Goal: Information Seeking & Learning: Learn about a topic

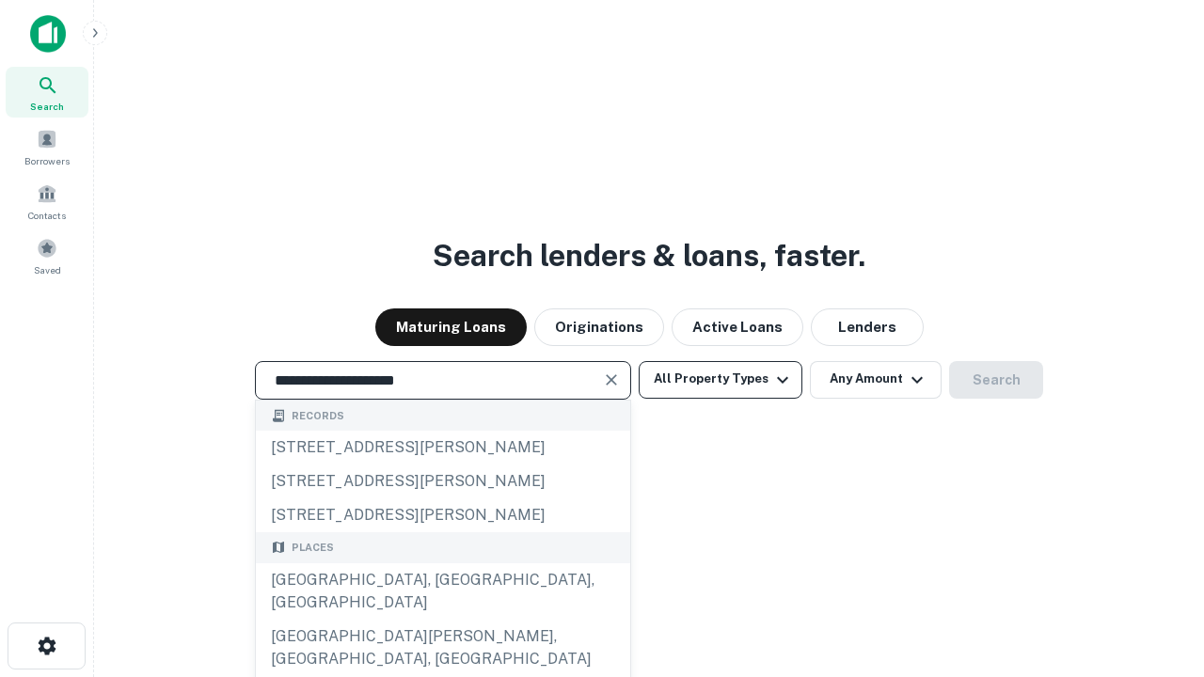
click at [442, 620] on div "[GEOGRAPHIC_DATA], [GEOGRAPHIC_DATA], [GEOGRAPHIC_DATA]" at bounding box center [443, 591] width 374 height 56
click at [720, 379] on button "All Property Types" at bounding box center [720, 380] width 164 height 38
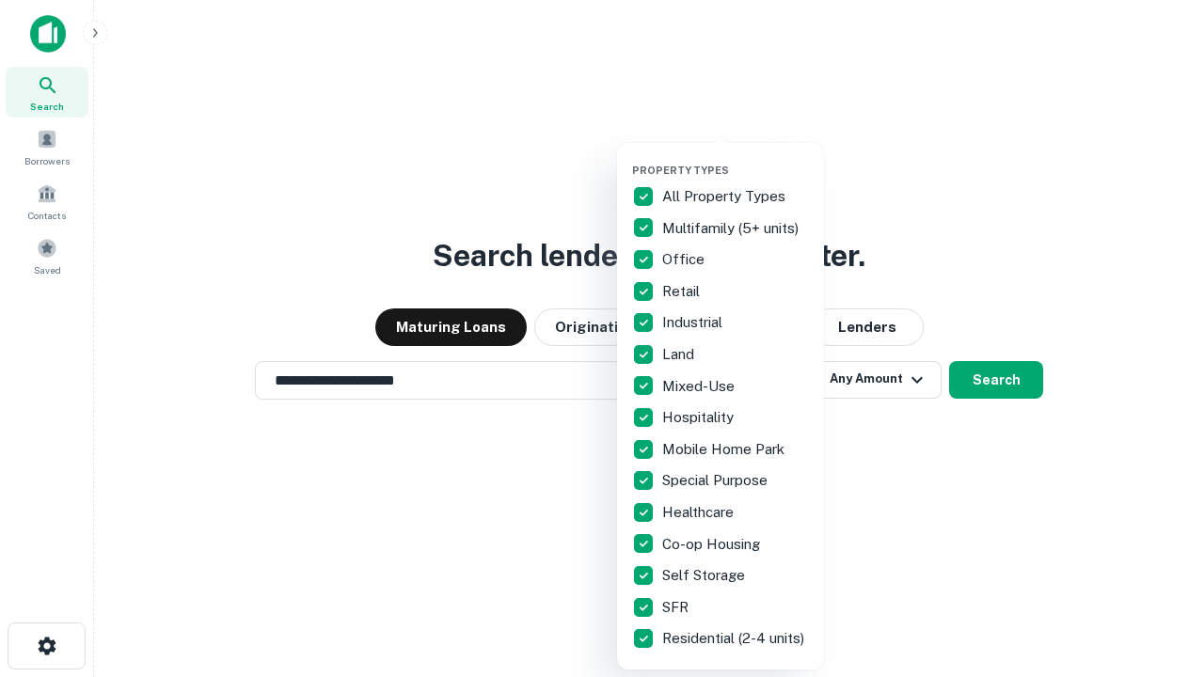
type input "**********"
click at [735, 158] on button "button" at bounding box center [735, 158] width 207 height 1
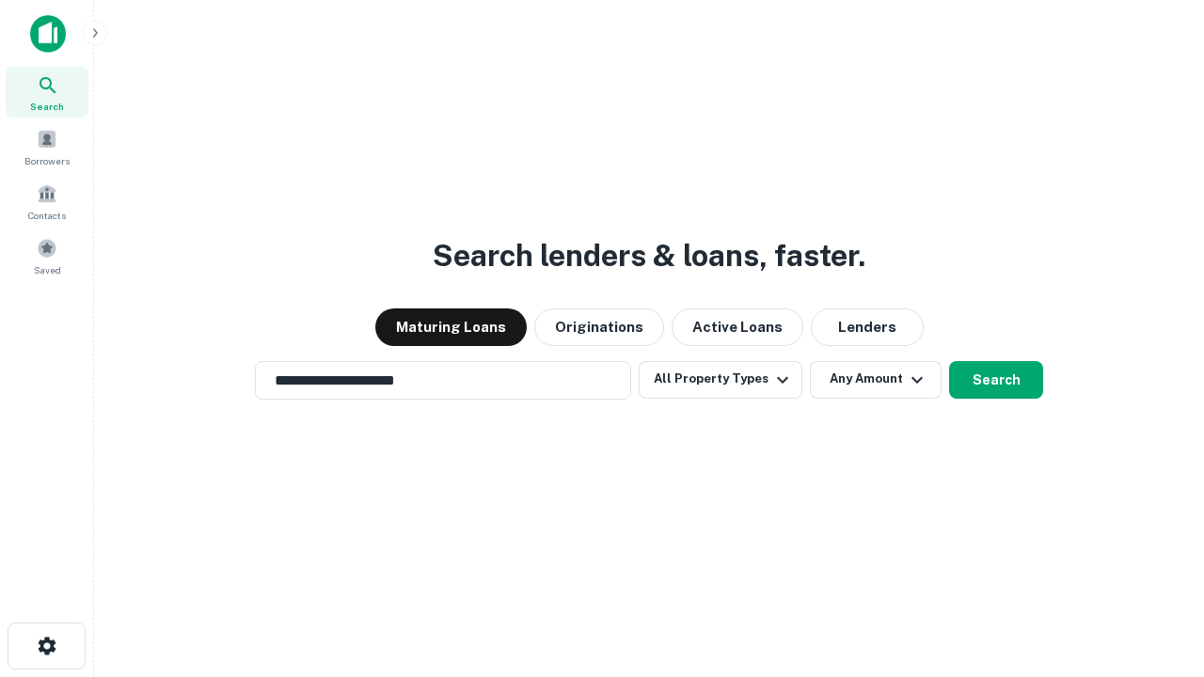
scroll to position [29, 0]
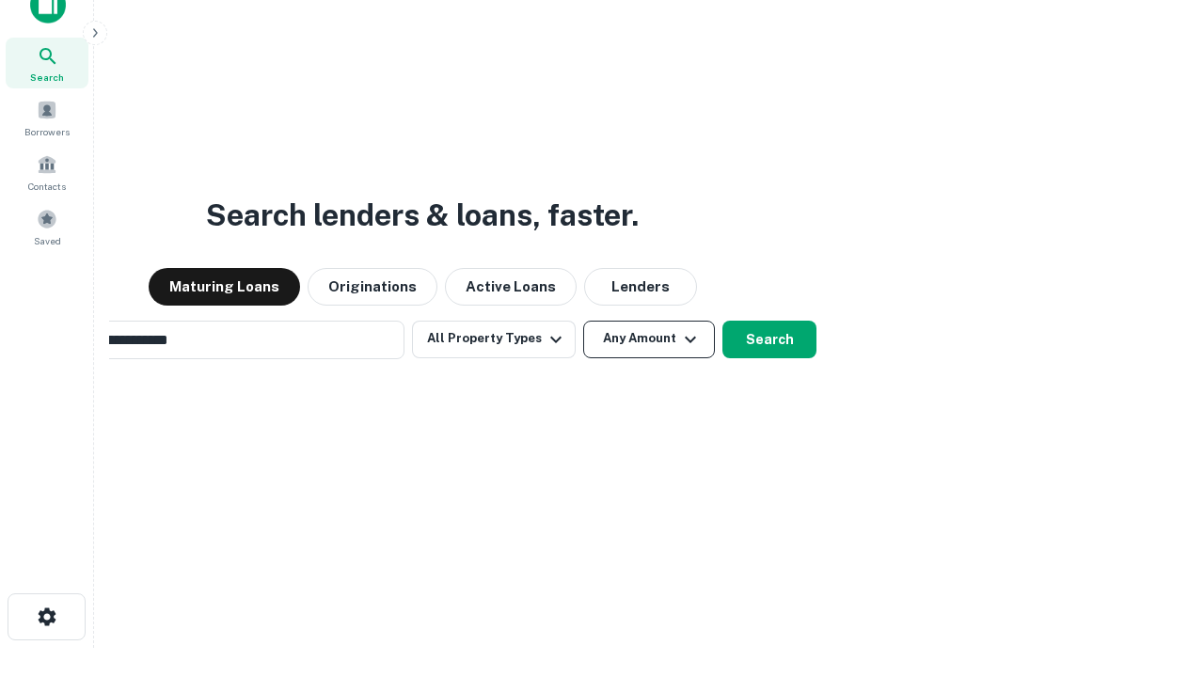
click at [583, 321] on button "Any Amount" at bounding box center [649, 340] width 132 height 38
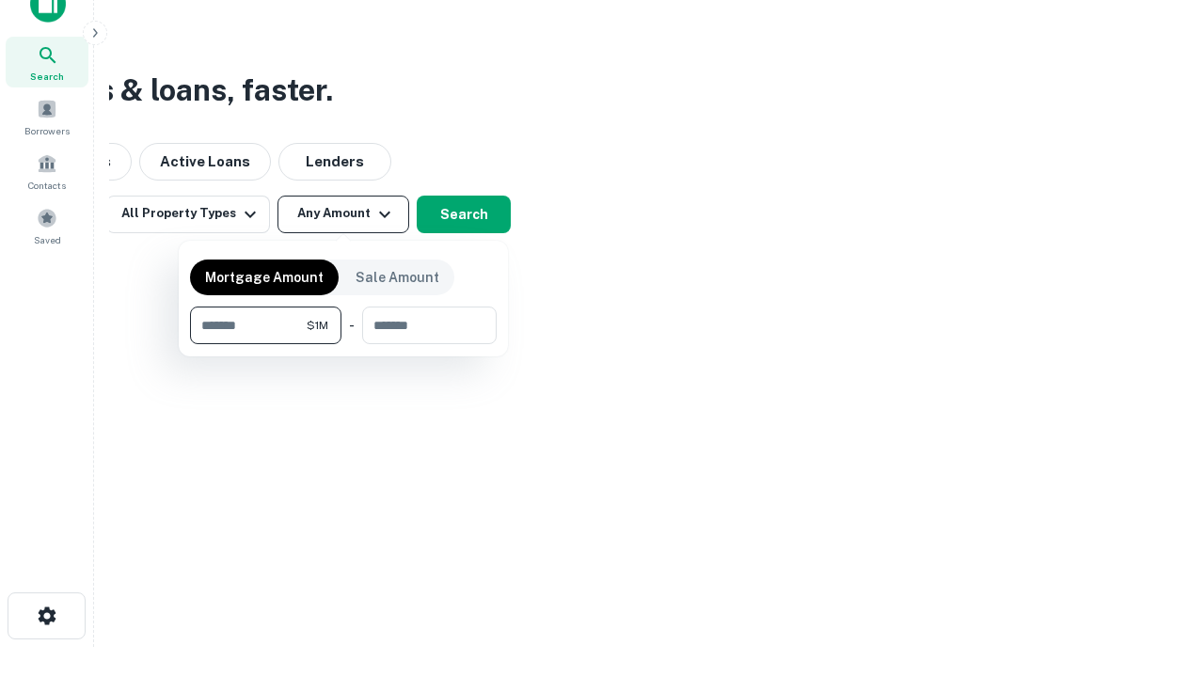
type input "*******"
click at [343, 344] on button "button" at bounding box center [343, 344] width 307 height 1
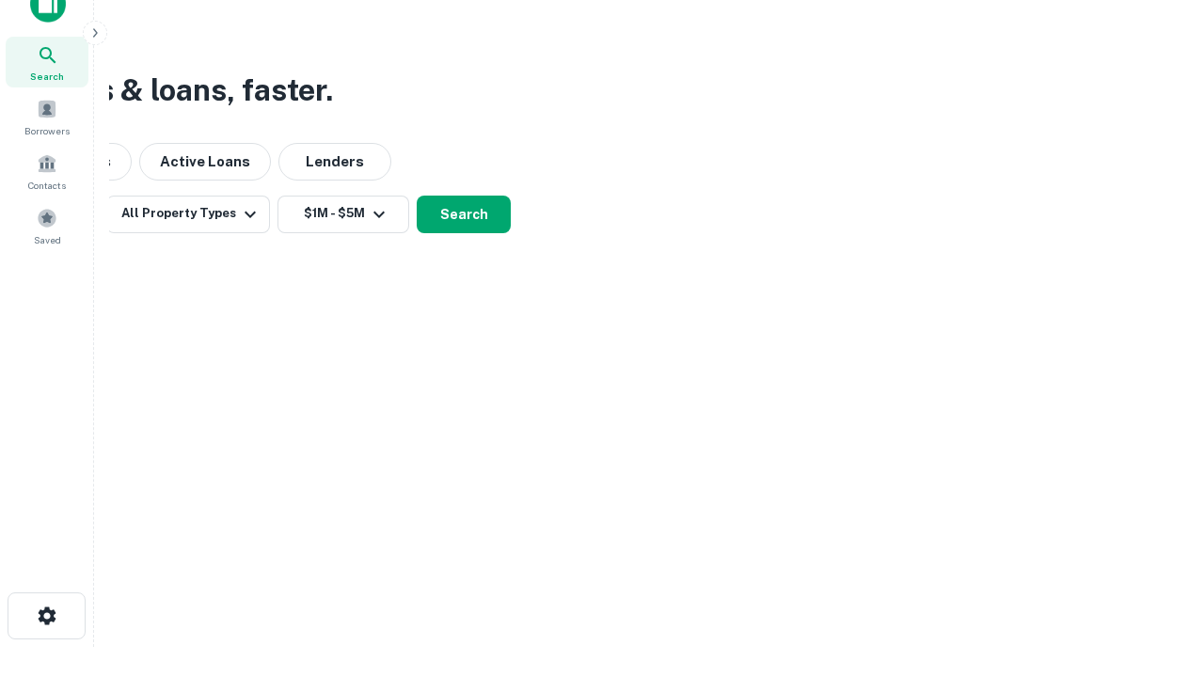
scroll to position [29, 0]
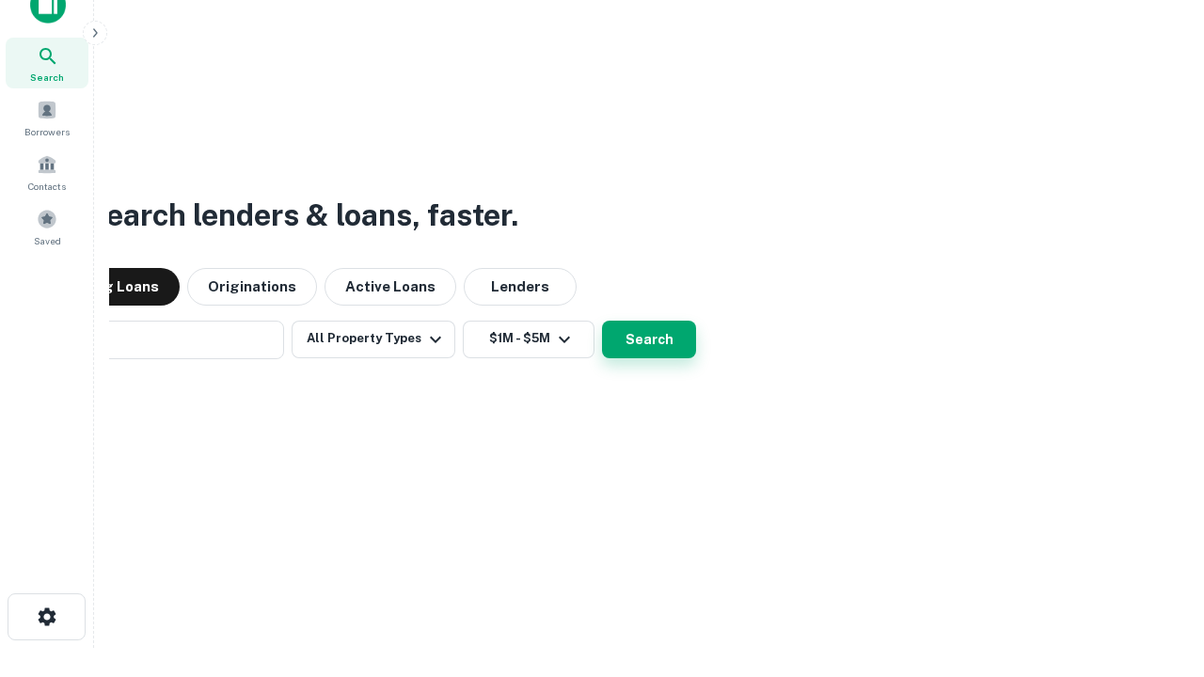
click at [602, 321] on button "Search" at bounding box center [649, 340] width 94 height 38
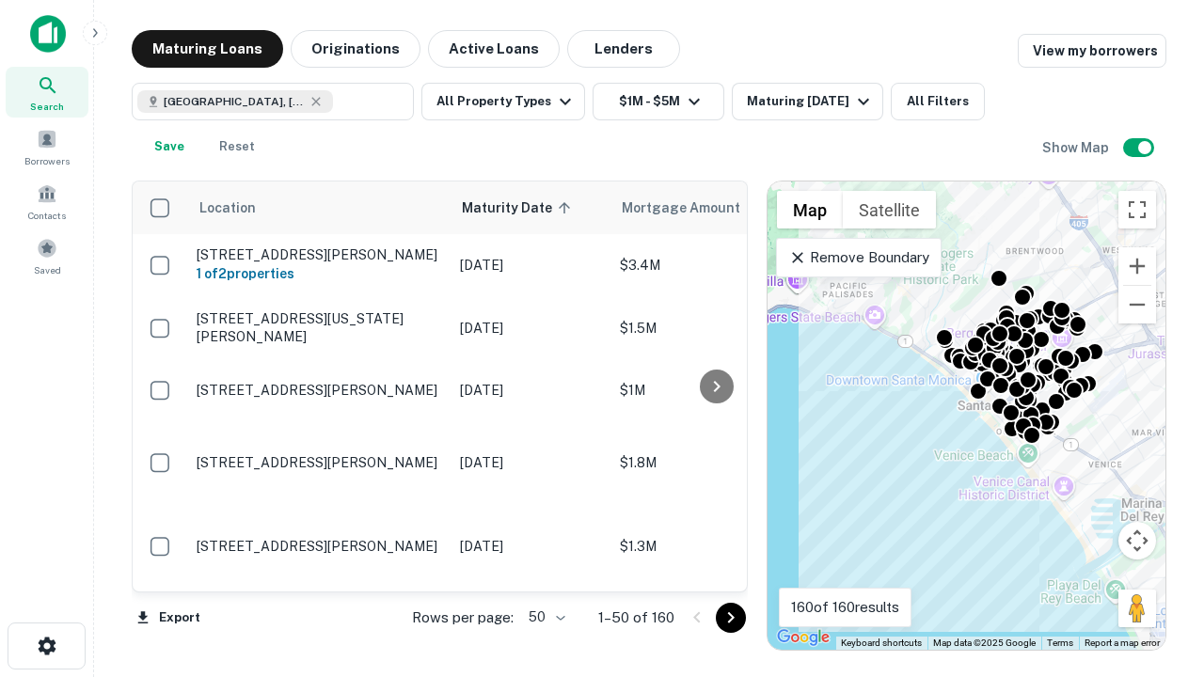
click at [544, 617] on body "Search Borrowers Contacts Saved Maturing Loans Originations Active Loans Lender…" at bounding box center [602, 338] width 1204 height 677
click at [544, 570] on li "25" at bounding box center [544, 570] width 55 height 34
click at [730, 617] on icon "Go to next page" at bounding box center [730, 618] width 23 height 23
